Goal: Information Seeking & Learning: Learn about a topic

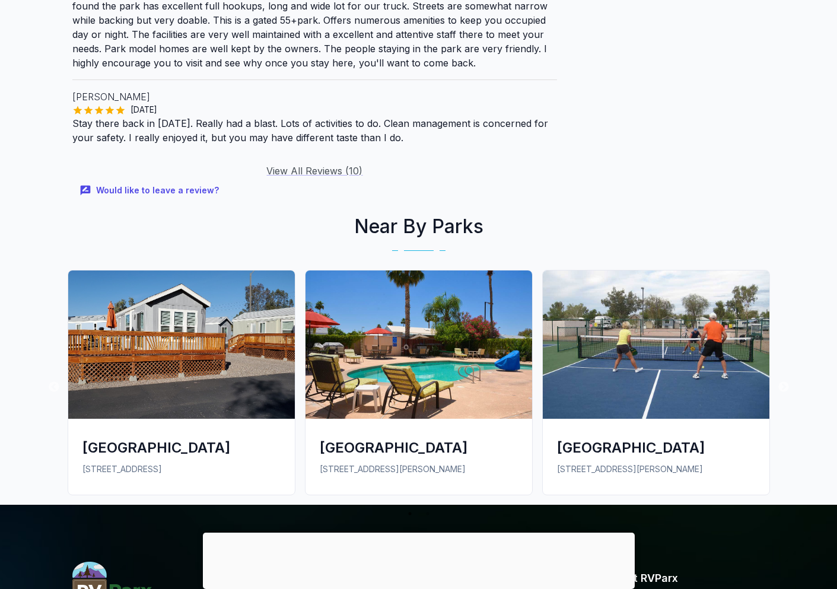
scroll to position [1779, 0]
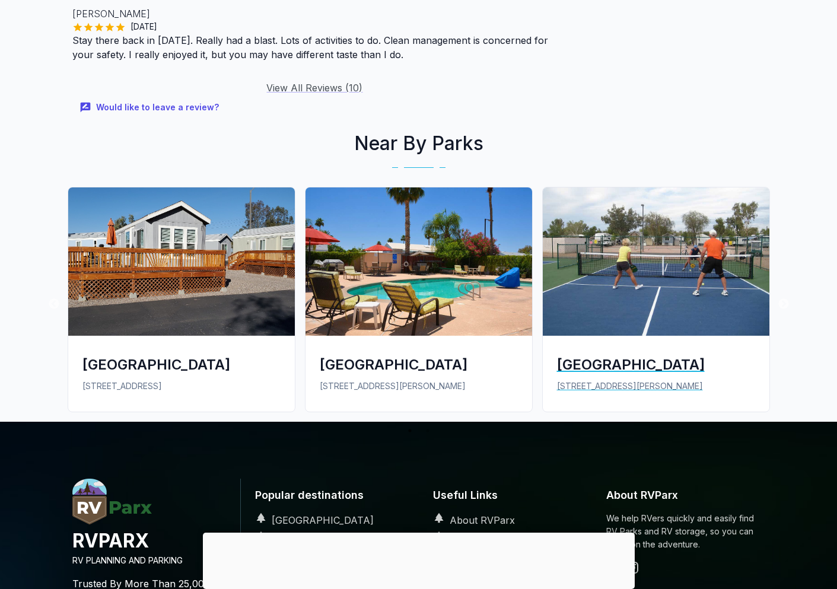
click at [623, 355] on div "[GEOGRAPHIC_DATA]" at bounding box center [656, 365] width 198 height 20
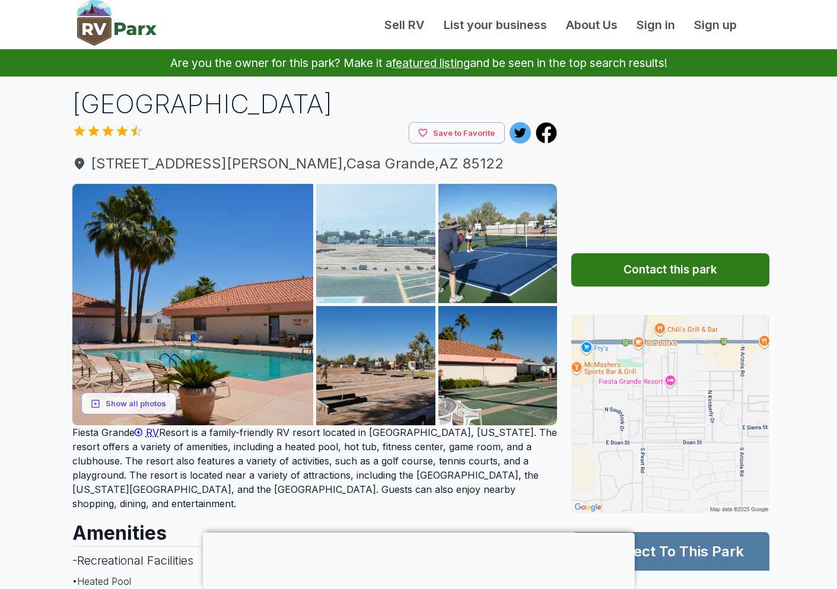
click at [387, 246] on img at bounding box center [375, 243] width 119 height 119
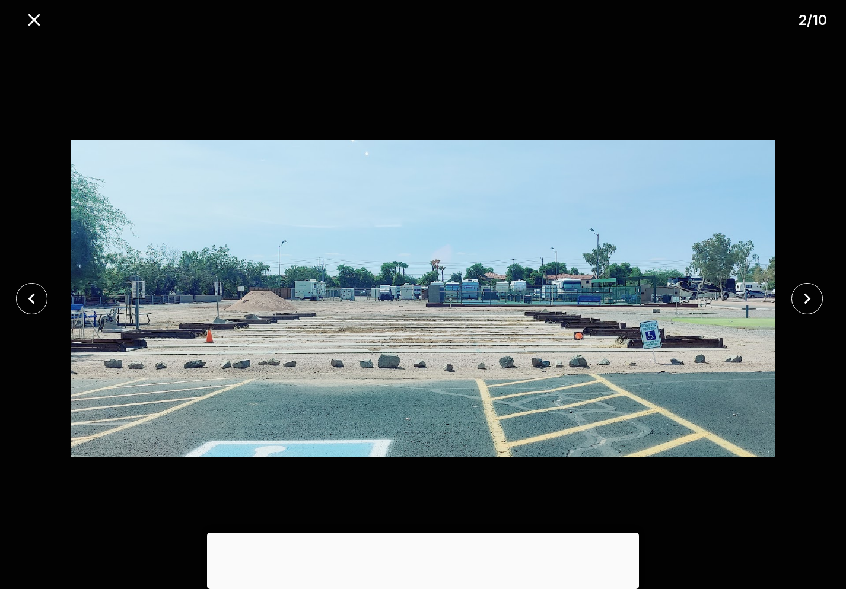
click at [416, 532] on div at bounding box center [423, 532] width 432 height 0
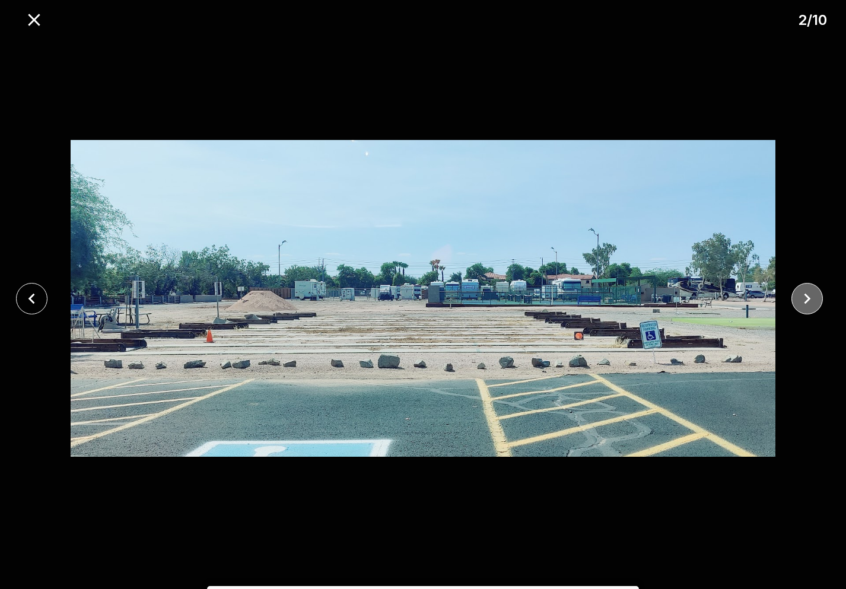
click at [803, 298] on icon "close" at bounding box center [806, 298] width 21 height 21
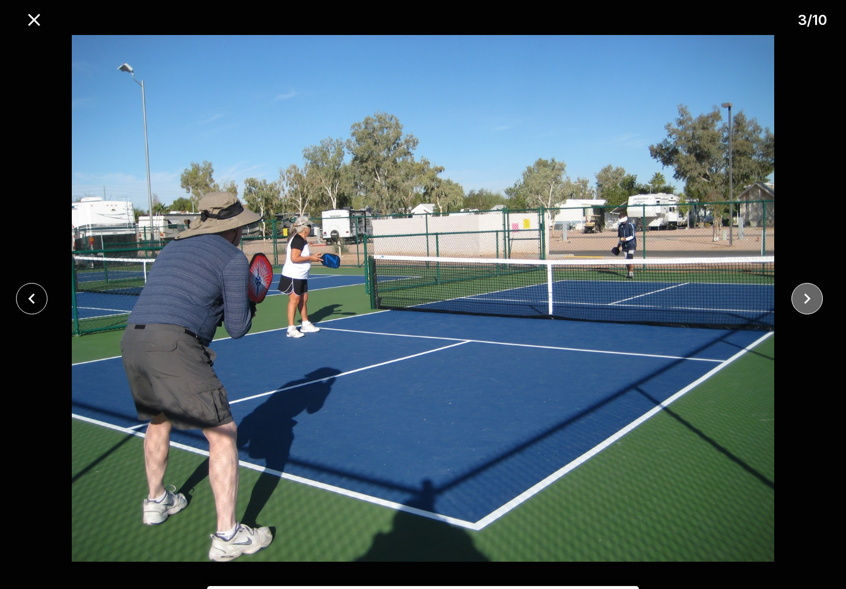
click at [803, 298] on icon "close" at bounding box center [806, 298] width 21 height 21
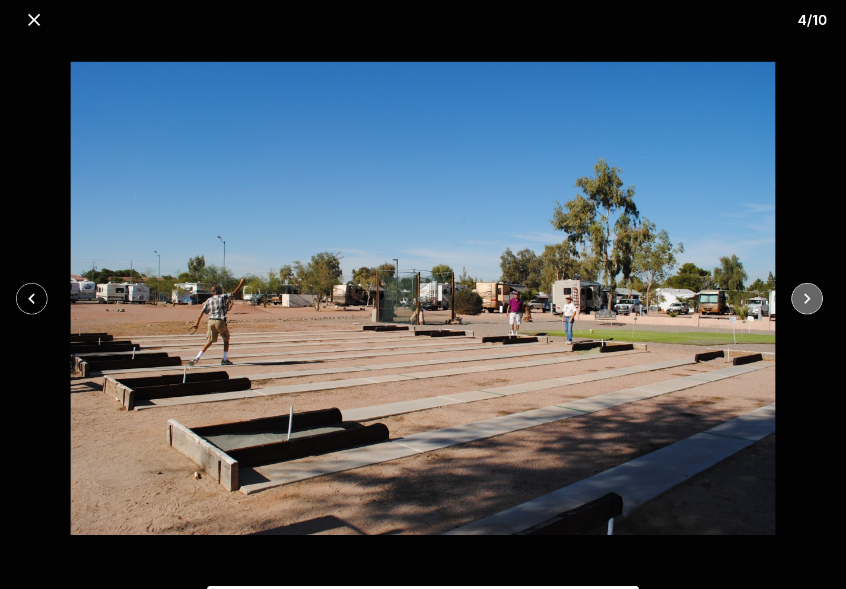
click at [803, 298] on icon "close" at bounding box center [806, 298] width 21 height 21
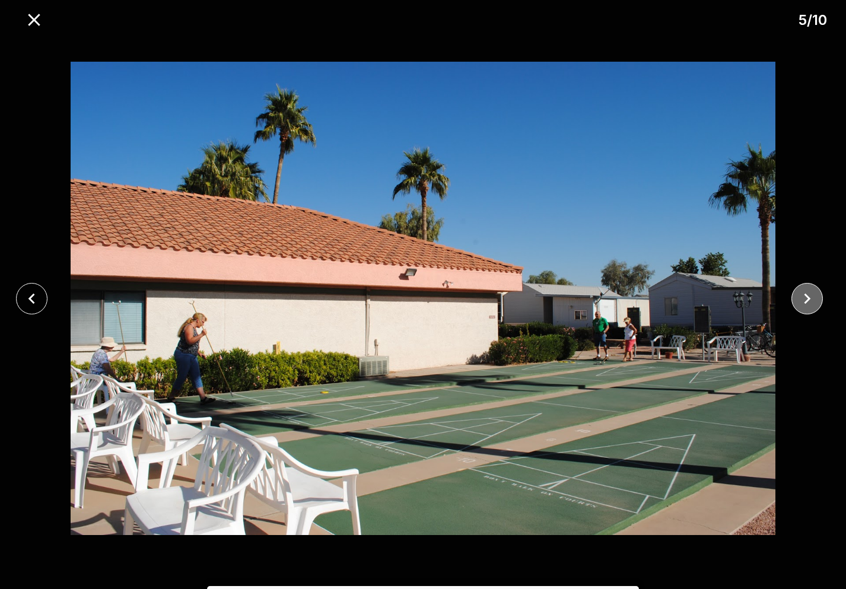
click at [803, 298] on icon "close" at bounding box center [806, 298] width 21 height 21
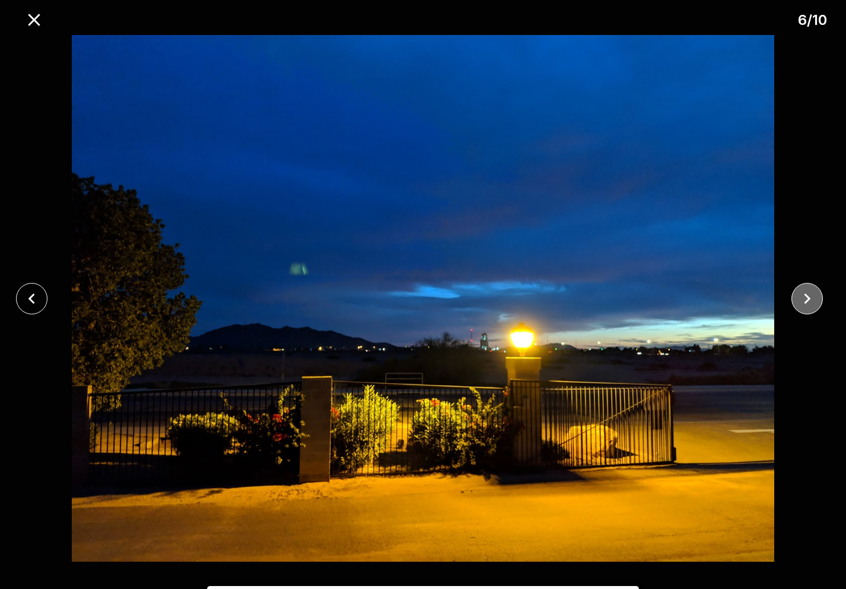
click at [805, 301] on icon "close" at bounding box center [806, 298] width 21 height 21
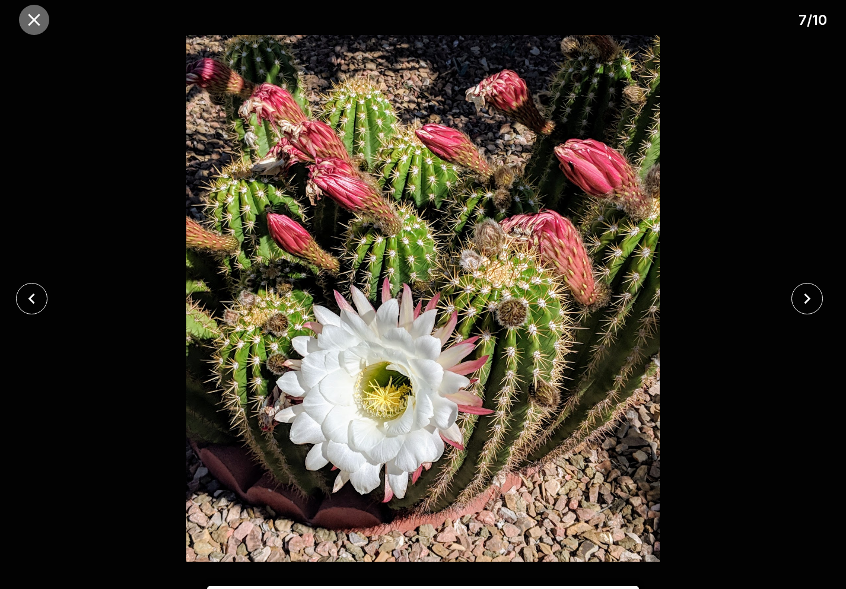
click at [34, 17] on icon "close" at bounding box center [34, 19] width 21 height 21
